Goal: Information Seeking & Learning: Check status

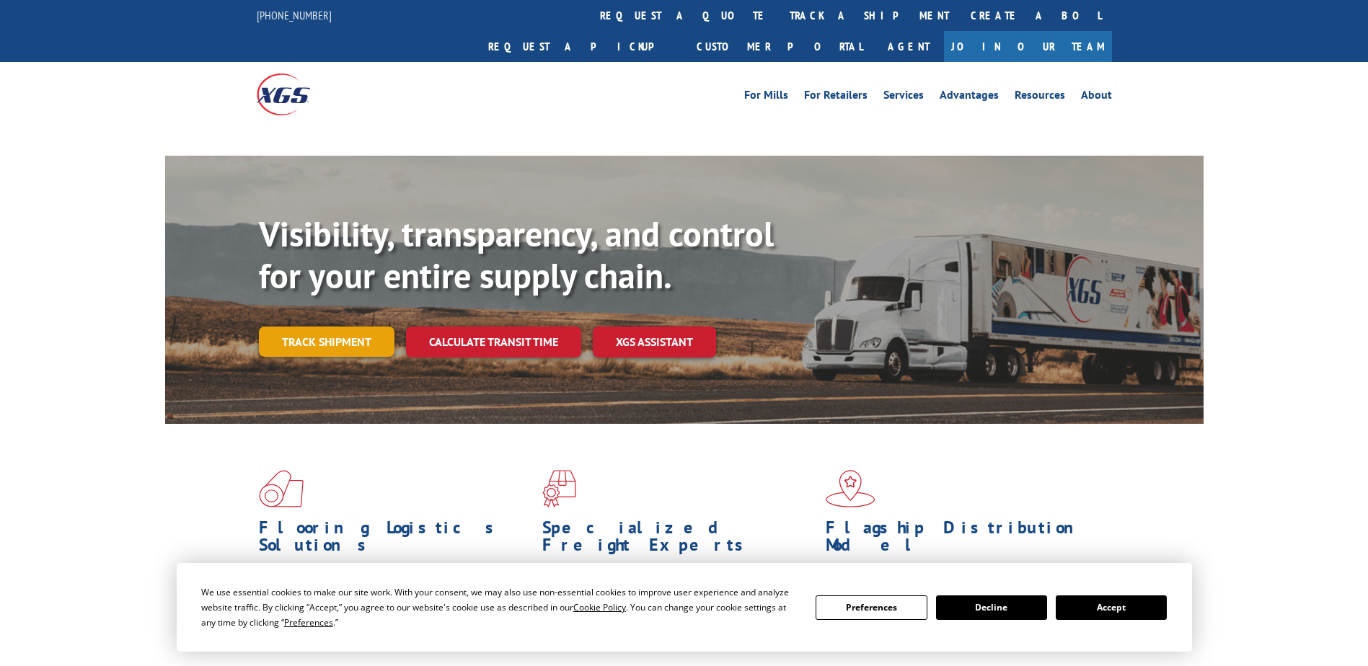
click at [309, 327] on link "Track shipment" at bounding box center [327, 342] width 136 height 30
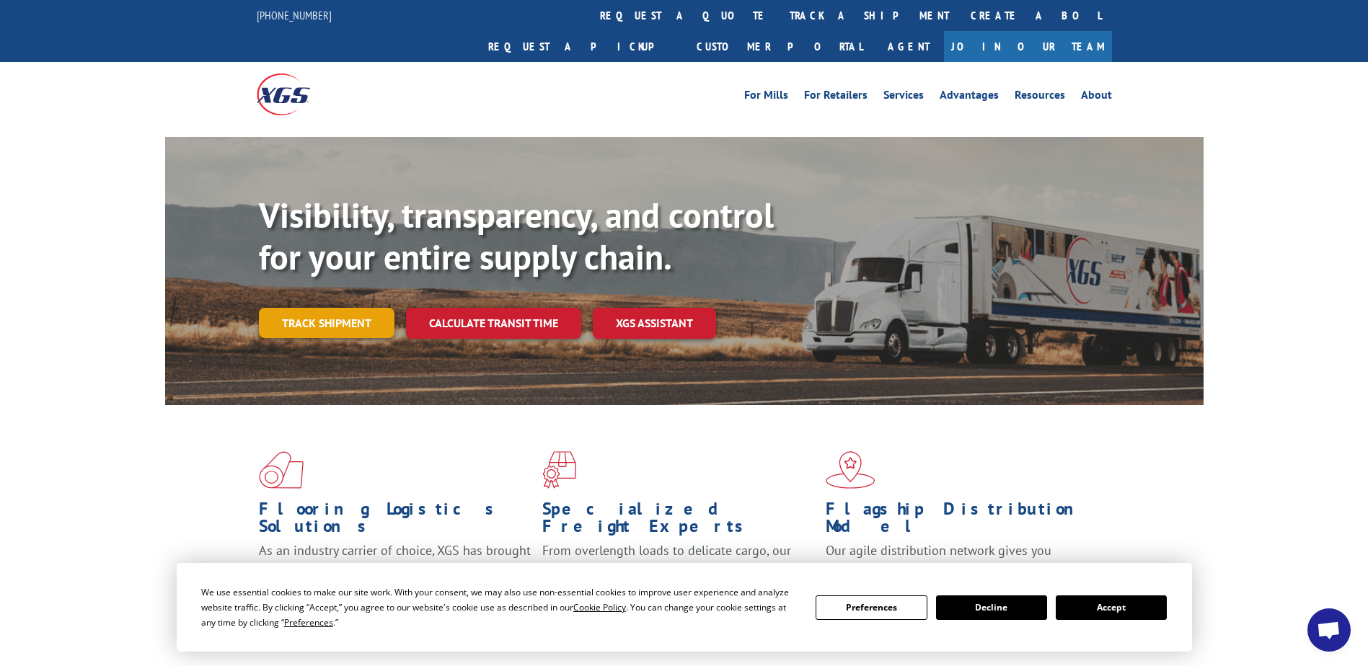
click at [322, 308] on link "Track shipment" at bounding box center [327, 323] width 136 height 30
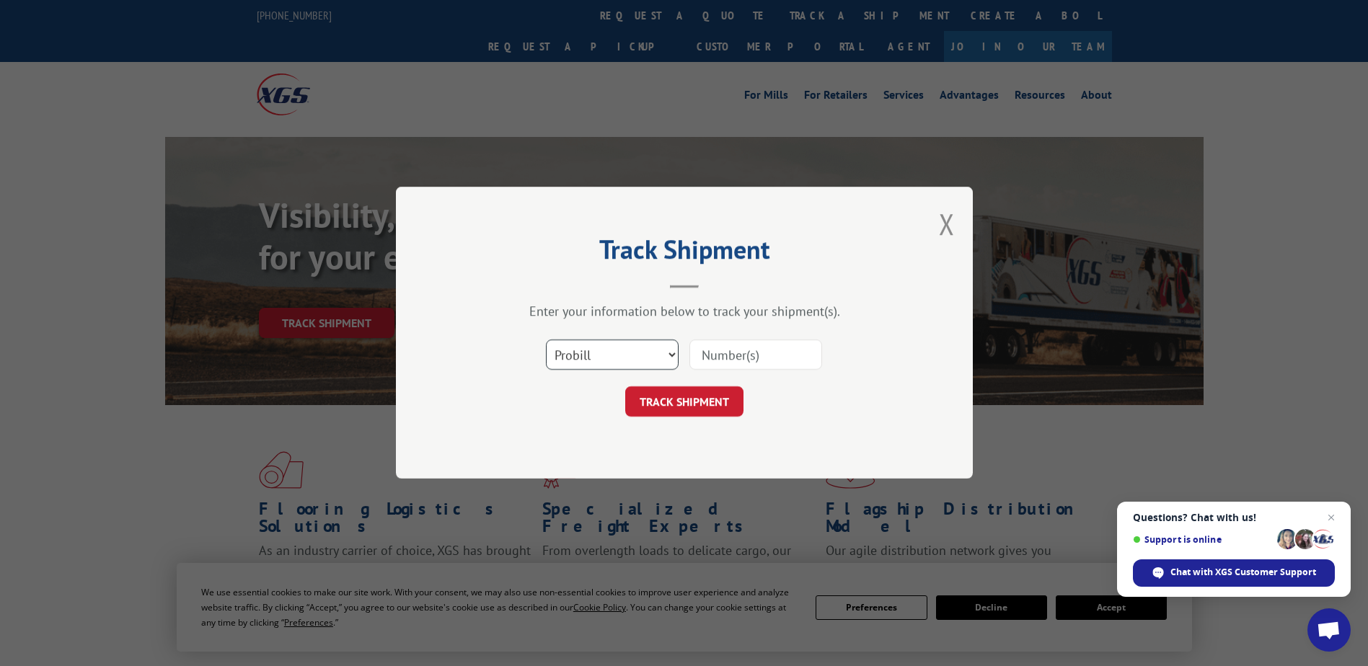
click at [557, 361] on select "Select category... Probill BOL PO" at bounding box center [612, 355] width 133 height 30
select select "po"
click at [546, 340] on select "Select category... Probill BOL PO" at bounding box center [612, 355] width 133 height 30
paste input "09534414"
click at [727, 352] on input "09534414" at bounding box center [755, 355] width 133 height 30
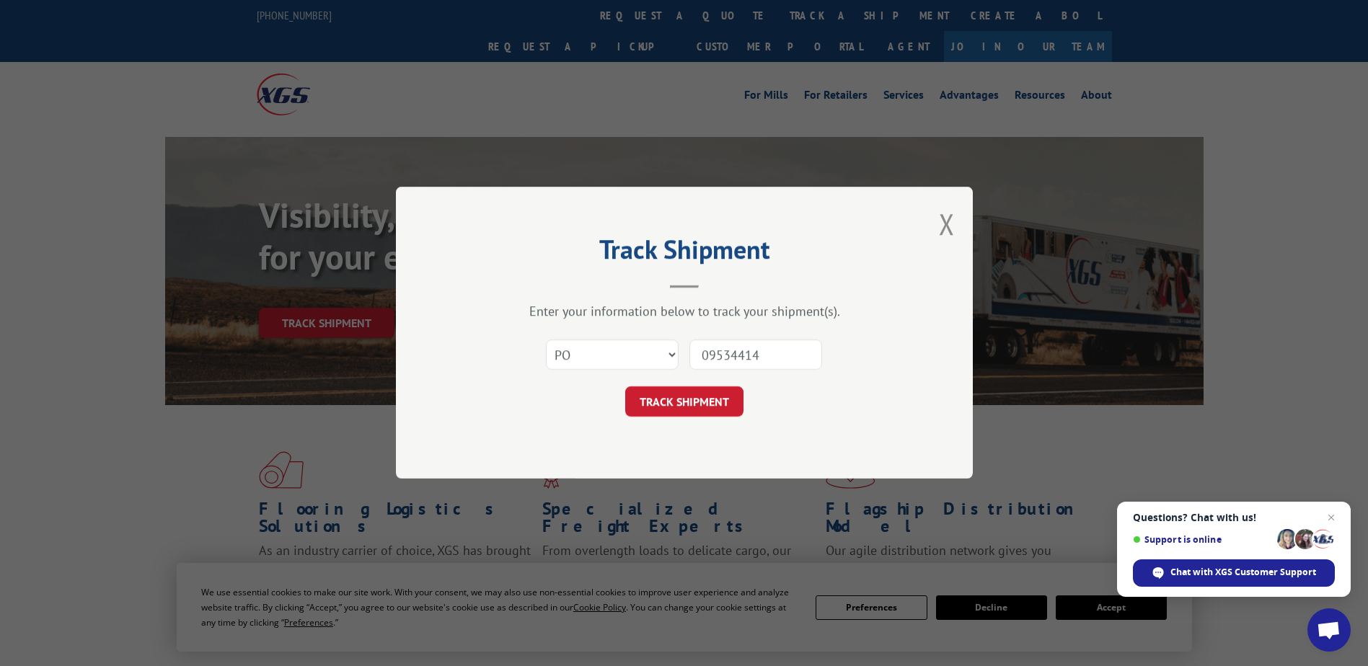
type input "09534414"
click button "TRACK SHIPMENT" at bounding box center [684, 402] width 118 height 30
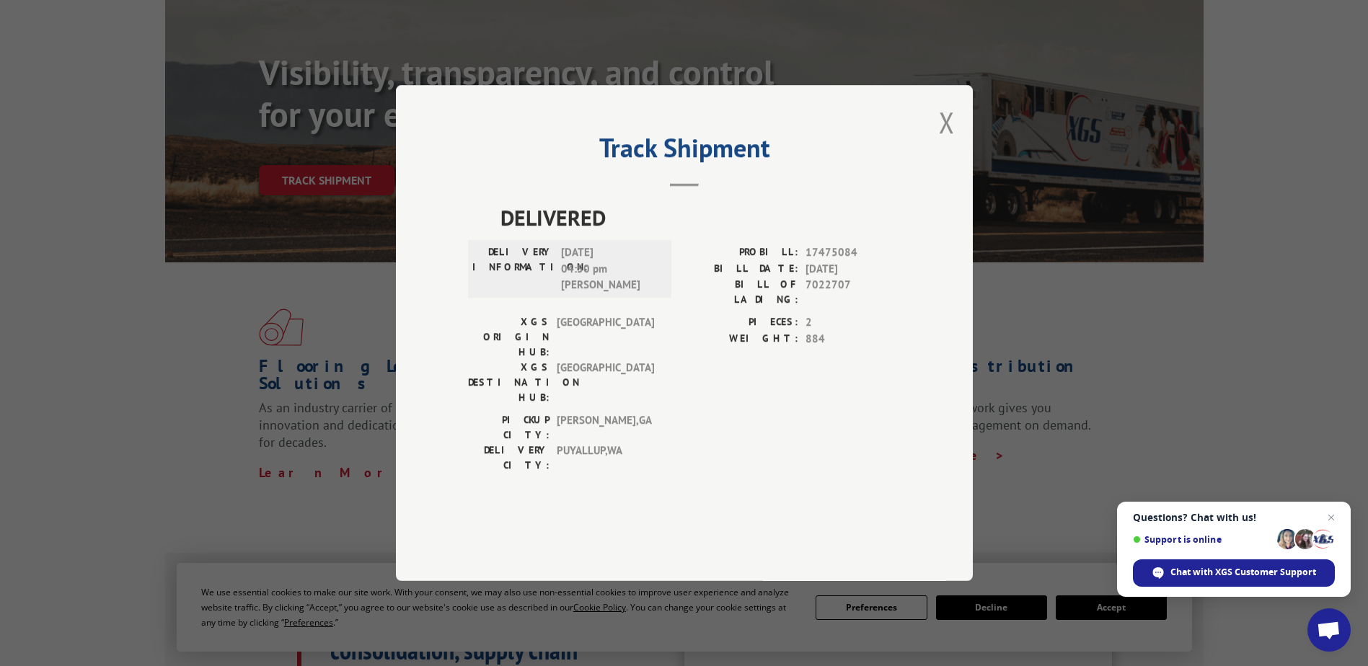
scroll to position [144, 0]
